Goal: Task Accomplishment & Management: Manage account settings

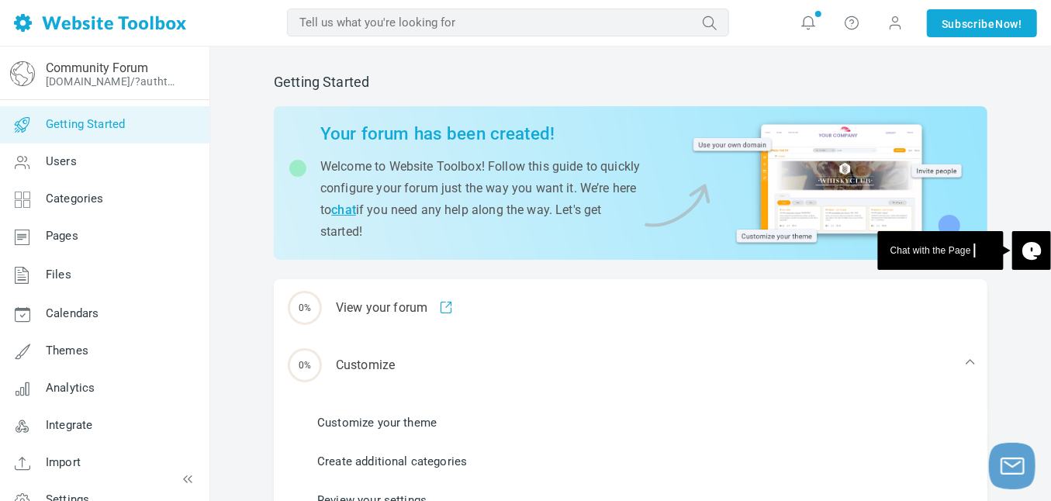
click at [92, 117] on span "Getting Started" at bounding box center [85, 124] width 79 height 14
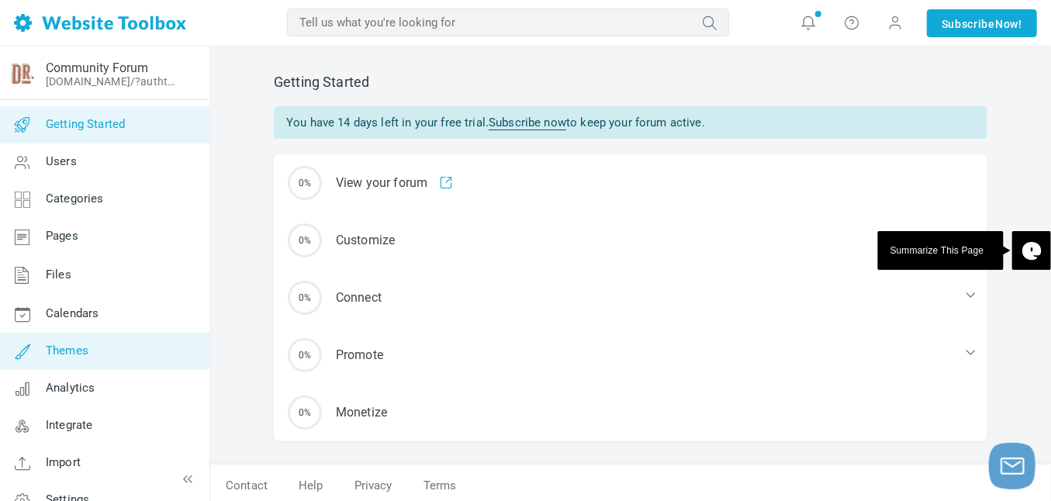
scroll to position [23, 0]
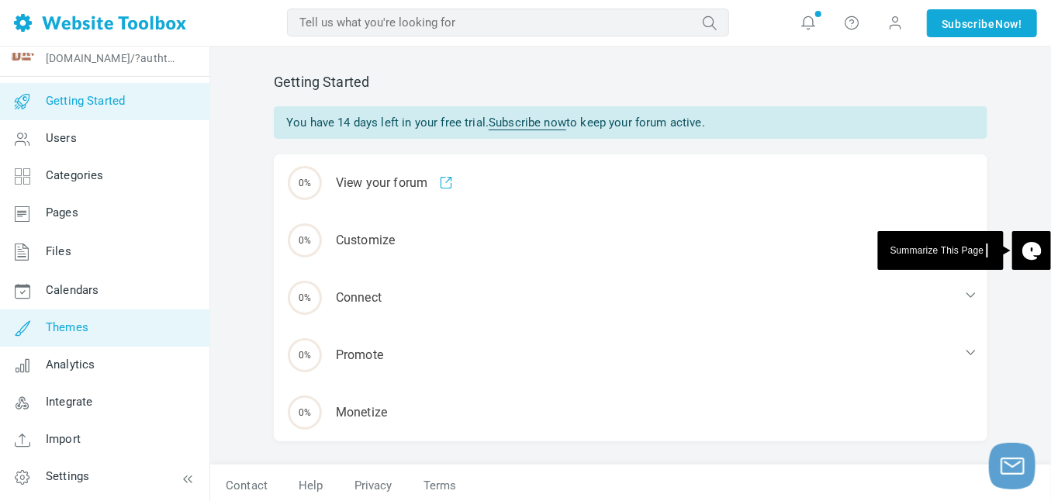
click at [98, 334] on link "Themes" at bounding box center [104, 328] width 210 height 37
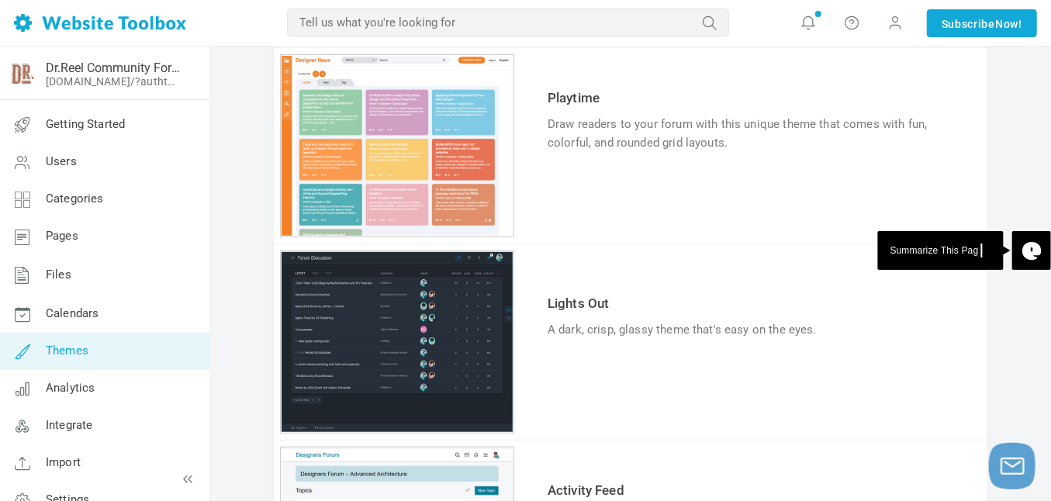
scroll to position [310, 0]
